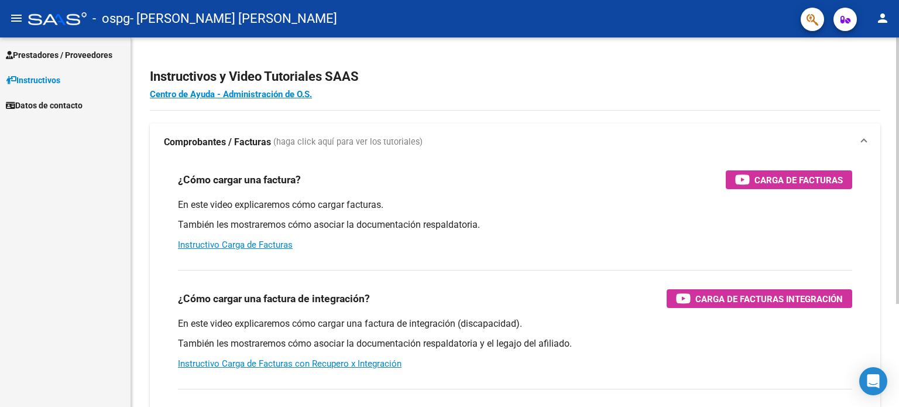
click at [832, 73] on h2 "Instructivos y Video Tutoriales SAAS" at bounding box center [515, 77] width 730 height 22
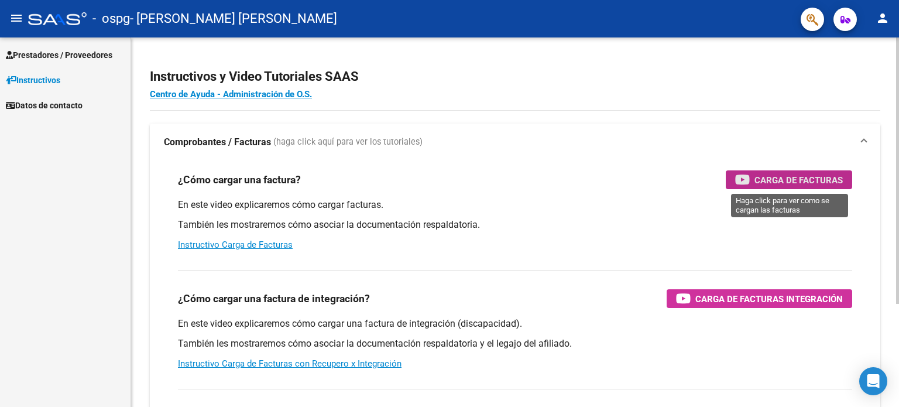
click at [763, 177] on span "Carga de Facturas" at bounding box center [798, 180] width 88 height 15
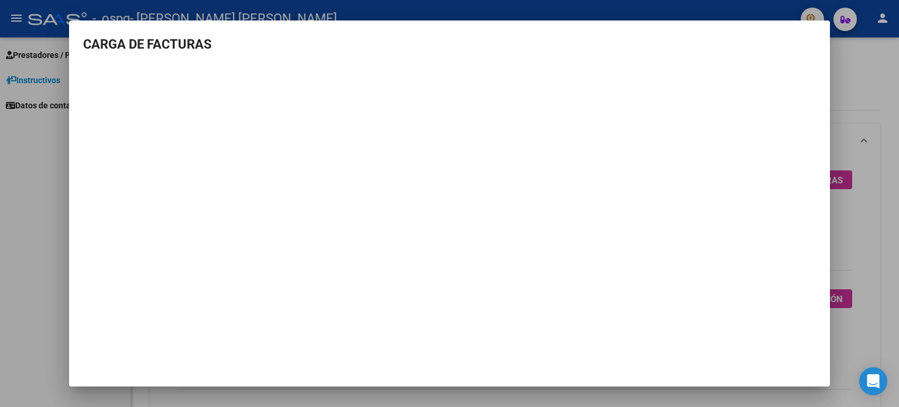
click at [0, 154] on div at bounding box center [449, 203] width 899 height 407
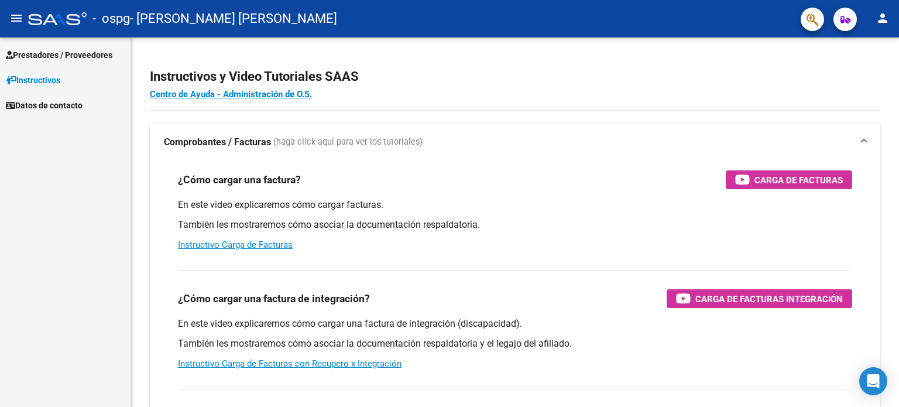
click at [65, 49] on span "Prestadores / Proveedores" at bounding box center [59, 55] width 106 height 13
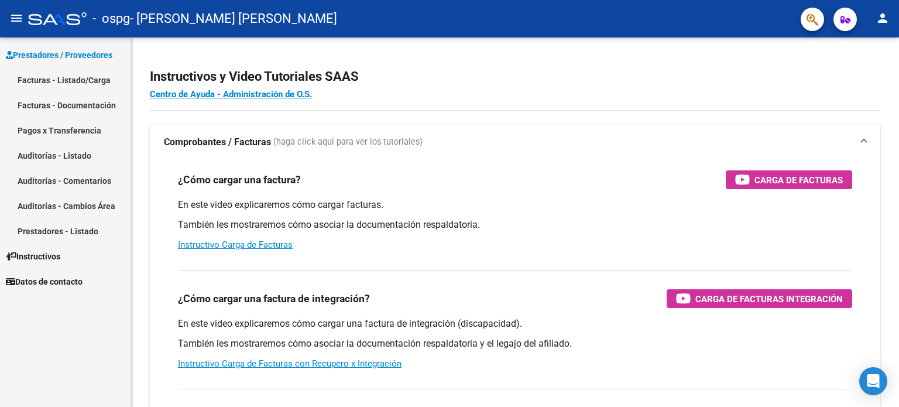
click at [67, 78] on link "Facturas - Listado/Carga" at bounding box center [65, 79] width 130 height 25
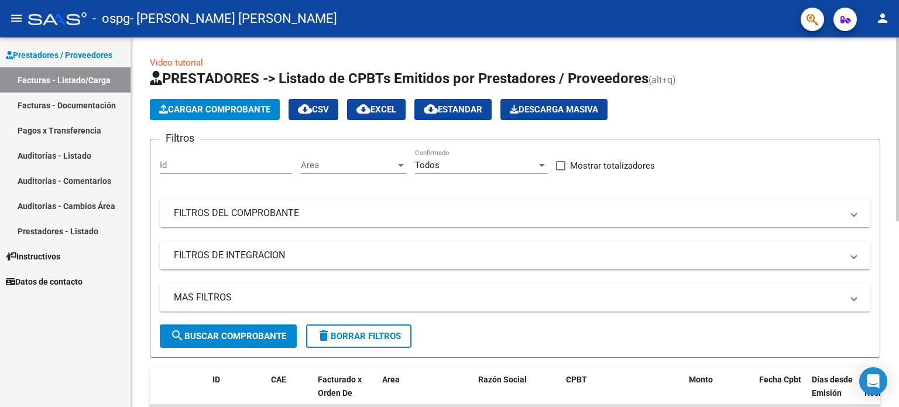
click at [205, 106] on span "Cargar Comprobante" at bounding box center [214, 109] width 111 height 11
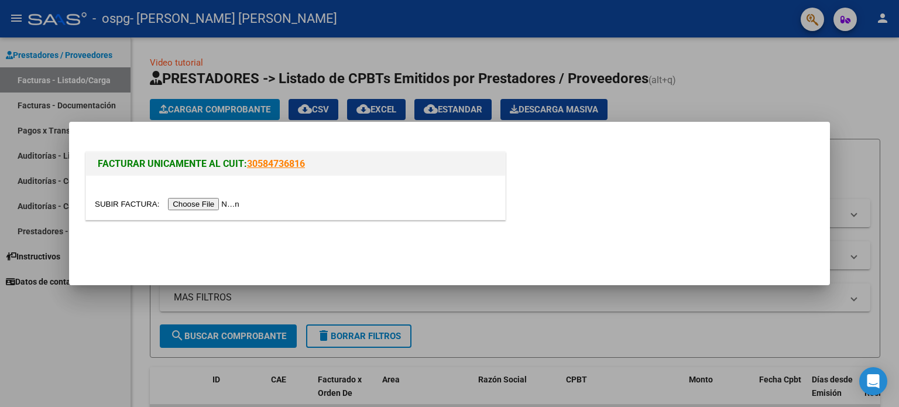
click at [205, 204] on input "file" at bounding box center [169, 204] width 148 height 12
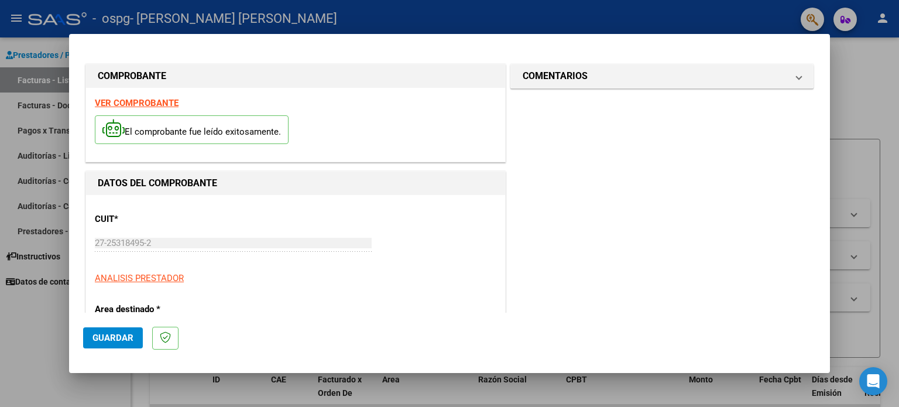
click at [101, 339] on span "Guardar" at bounding box center [112, 337] width 41 height 11
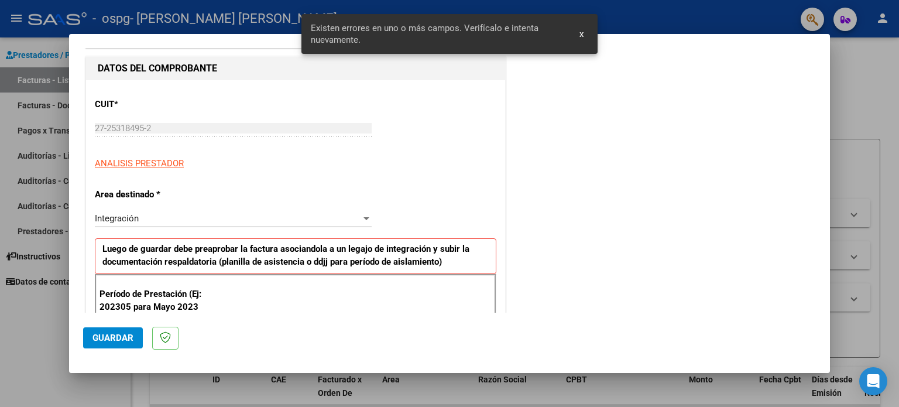
scroll to position [252, 0]
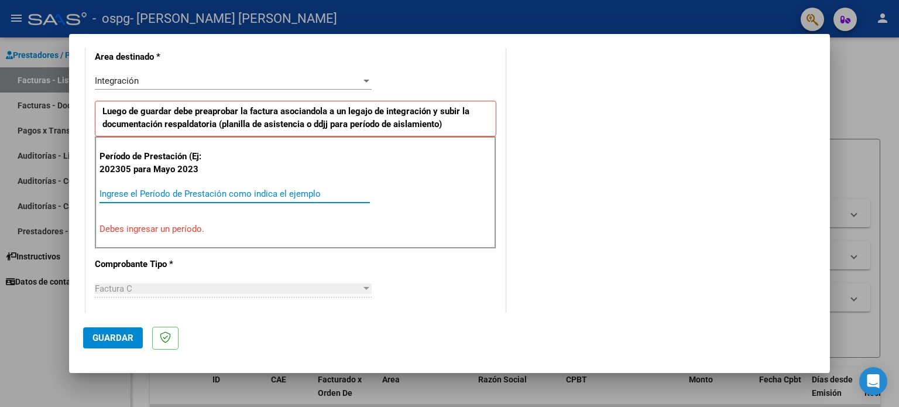
click at [146, 192] on input "Ingrese el Período de Prestación como indica el ejemplo" at bounding box center [234, 193] width 270 height 11
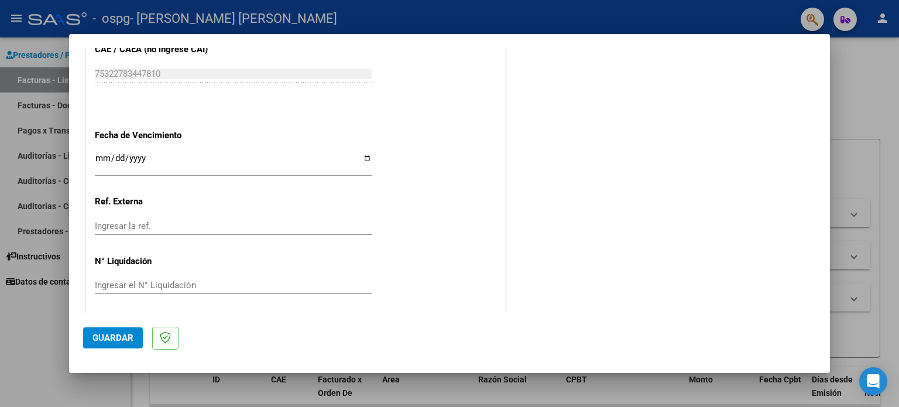
scroll to position [742, 0]
type input "202507"
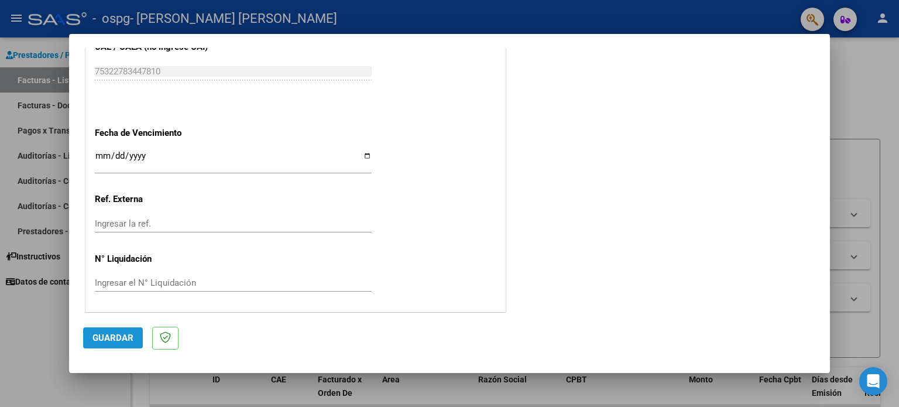
click at [108, 336] on span "Guardar" at bounding box center [112, 337] width 41 height 11
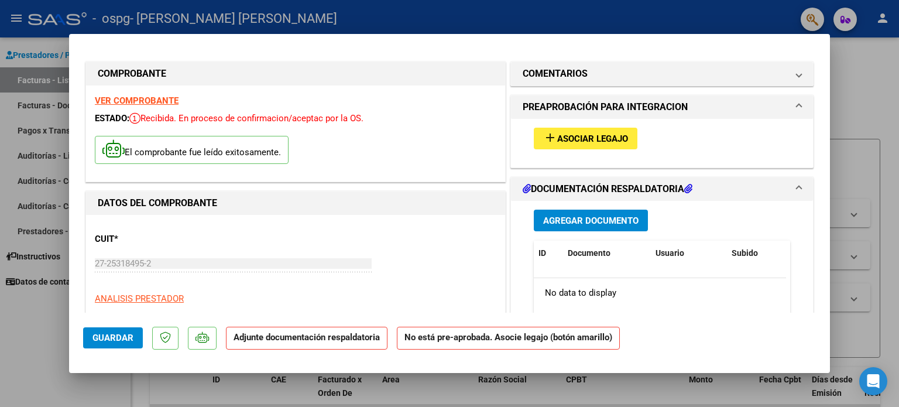
scroll to position [0, 0]
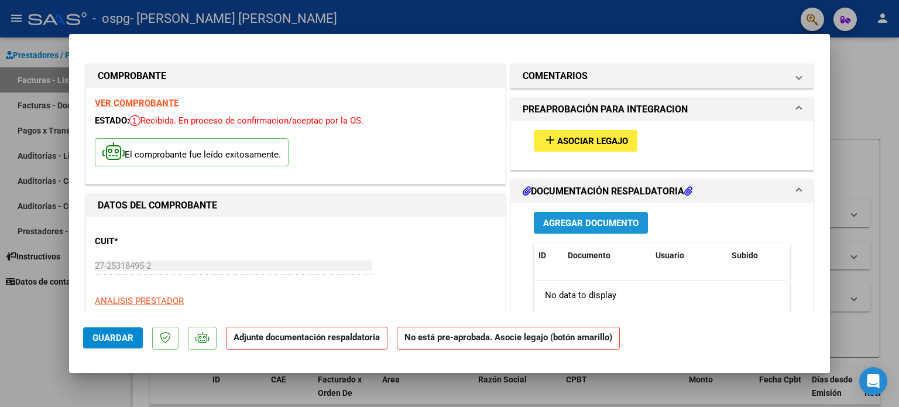
click at [577, 224] on span "Agregar Documento" at bounding box center [590, 223] width 95 height 11
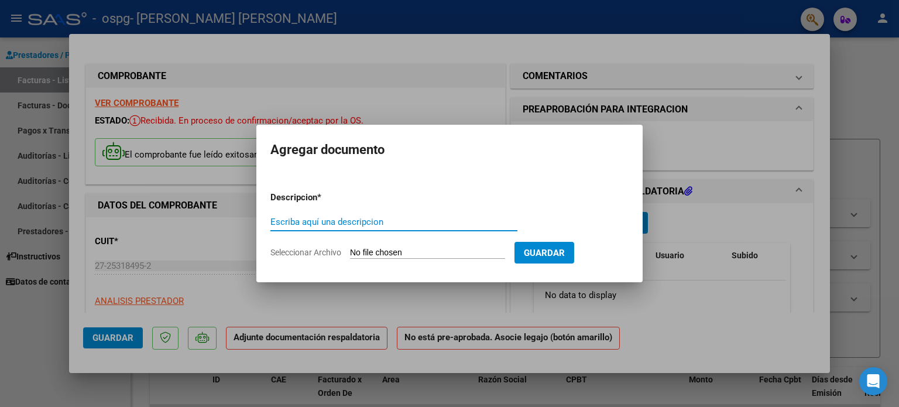
click at [399, 224] on input "Escriba aquí una descripcion" at bounding box center [393, 221] width 247 height 11
type input "PLANILLA ASISTENCIA"
click at [388, 254] on input "Seleccionar Archivo" at bounding box center [427, 252] width 155 height 11
type input "C:\fakepath\[PERSON_NAME].pdf"
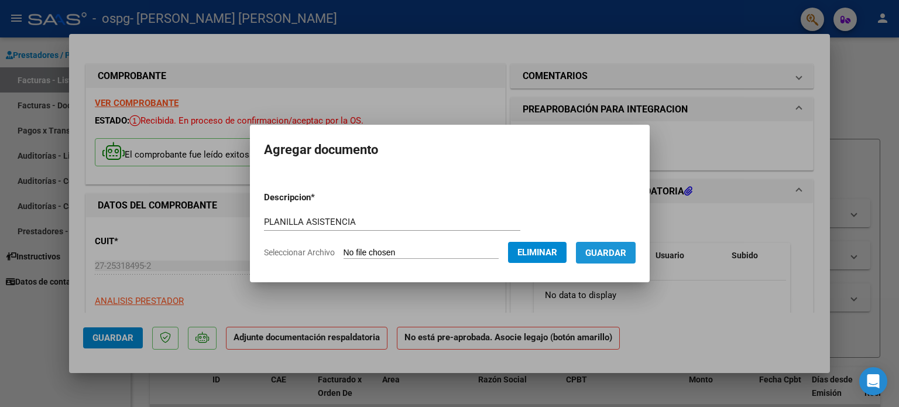
click at [619, 250] on span "Guardar" at bounding box center [605, 252] width 41 height 11
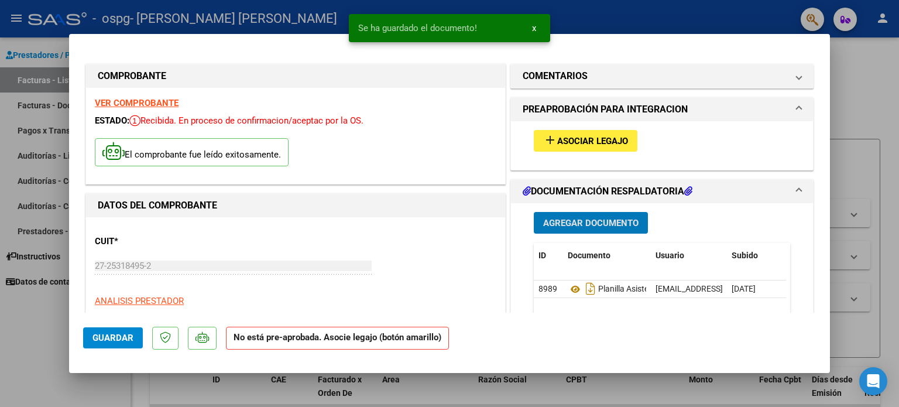
click at [601, 136] on span "Asociar Legajo" at bounding box center [592, 141] width 71 height 11
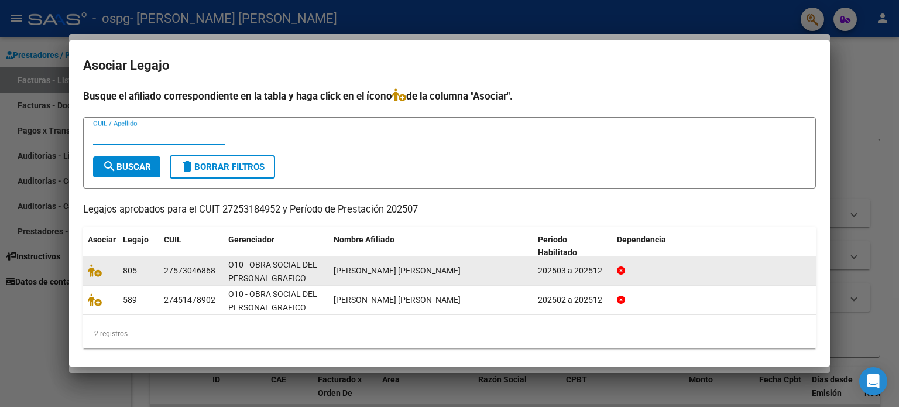
click at [349, 273] on span "[PERSON_NAME] [PERSON_NAME]" at bounding box center [396, 270] width 127 height 9
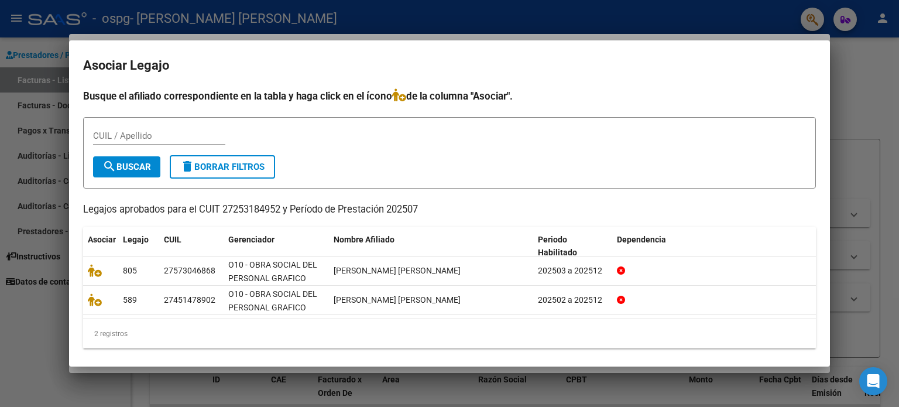
click at [147, 163] on span "search Buscar" at bounding box center [126, 166] width 49 height 11
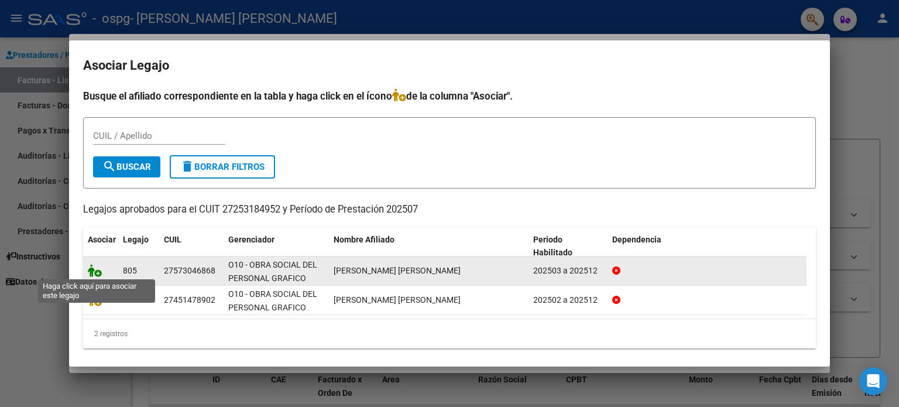
click at [97, 270] on icon at bounding box center [95, 270] width 14 height 13
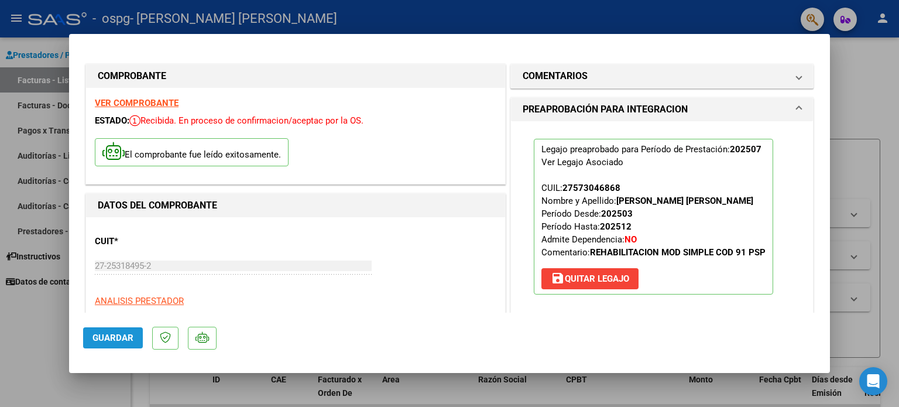
click at [96, 336] on span "Guardar" at bounding box center [112, 337] width 41 height 11
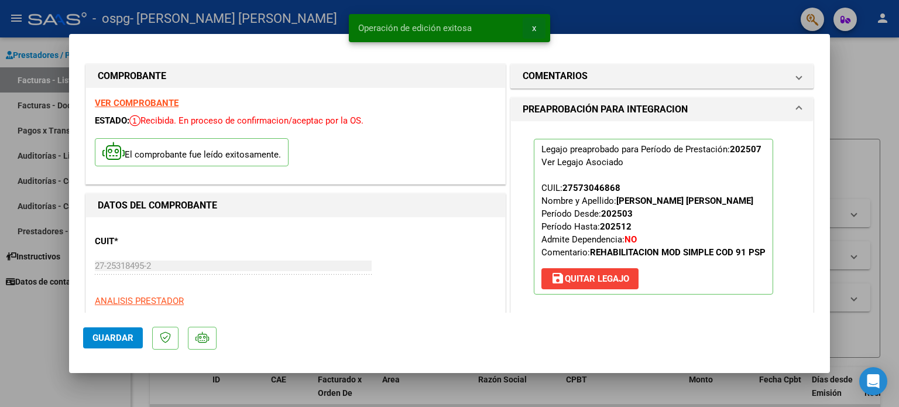
click at [532, 26] on span "x" at bounding box center [534, 28] width 4 height 11
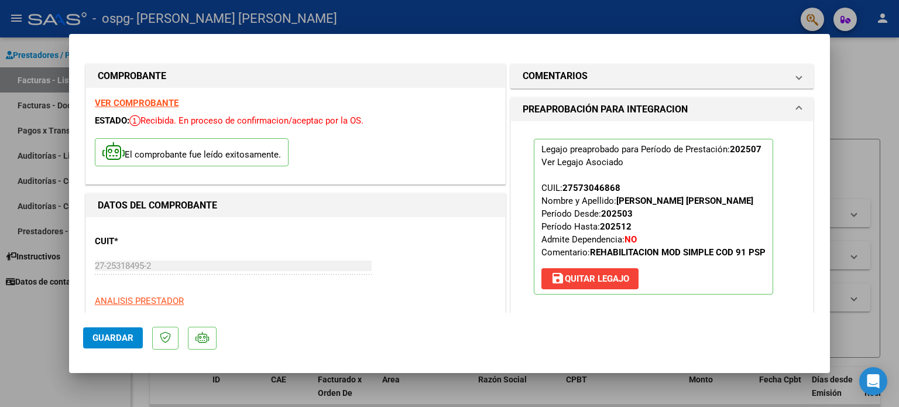
click at [18, 333] on div at bounding box center [449, 203] width 899 height 407
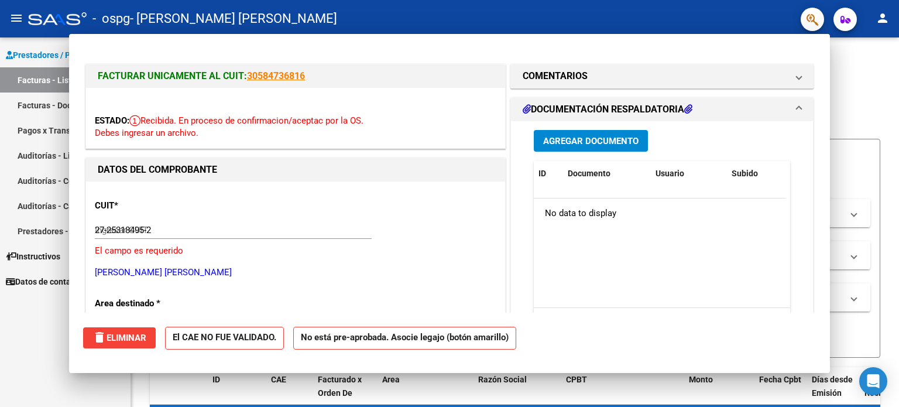
type input "$ 0,00"
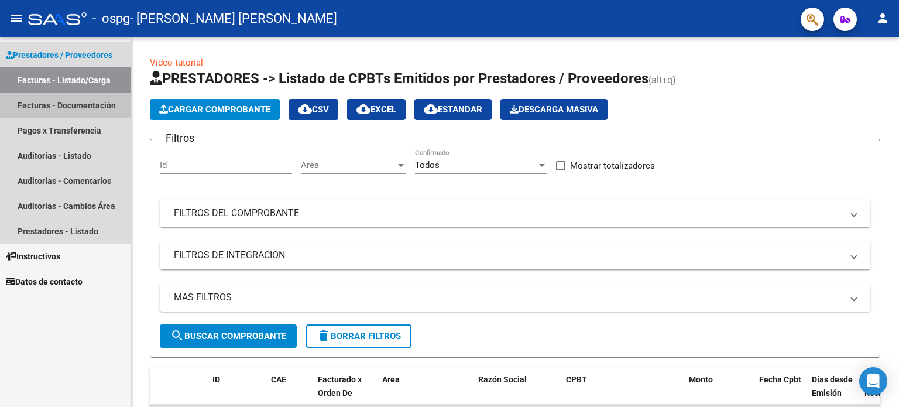
click at [68, 100] on link "Facturas - Documentación" at bounding box center [65, 104] width 130 height 25
